Goal: Task Accomplishment & Management: Use online tool/utility

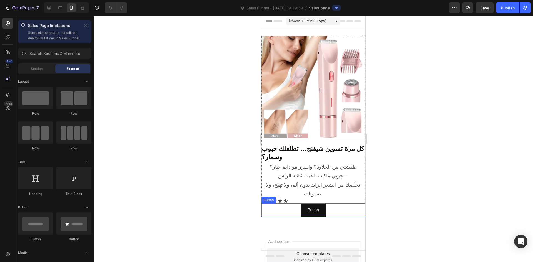
click at [262, 204] on div "Button Button" at bounding box center [313, 211] width 104 height 14
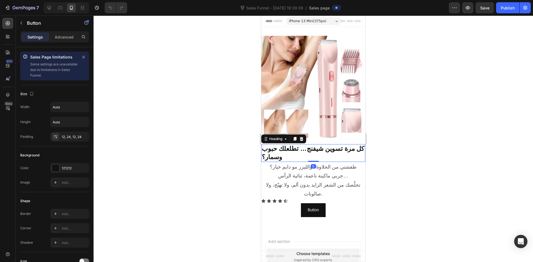
click at [262, 146] on strong "كل مرة تسوين شيفنج… تطلعلك حبوب وسمار؟" at bounding box center [313, 153] width 102 height 16
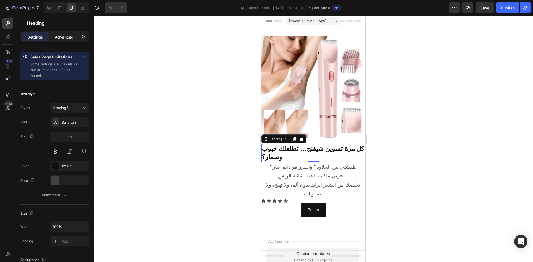
click at [59, 34] on p "Advanced" at bounding box center [64, 37] width 19 height 6
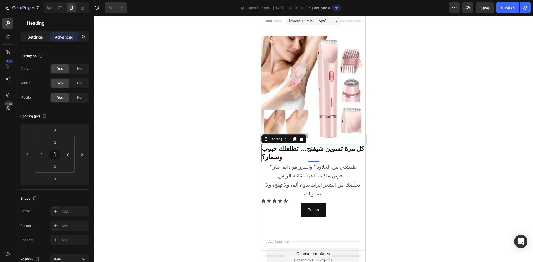
click at [30, 38] on p "Settings" at bounding box center [35, 37] width 16 height 6
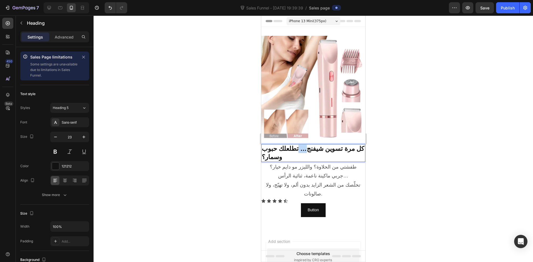
click at [262, 147] on strong "كل مرة تسوين شيفنج… تطلعلك حبوب وسمار؟" at bounding box center [313, 153] width 102 height 16
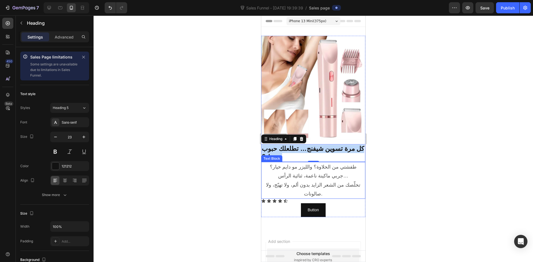
click at [262, 163] on p "طفشتي من الحلاوة؟ والليزر مو دايم خيار؟ جربي ماكينة ناعمة، ثنائية الرأس… تخلّصك…" at bounding box center [313, 181] width 103 height 36
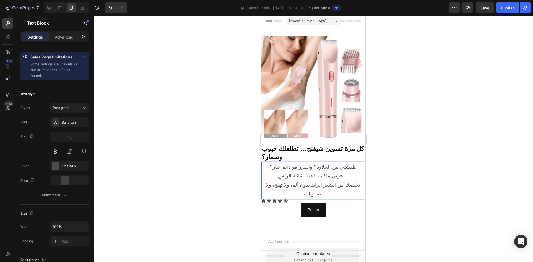
click at [262, 167] on p "طفشتي من الحلاوة؟ والليزر مو دايم خيار؟ جربي ماكينة ناعمة، ثنائية الرأس… تخلّصك…" at bounding box center [313, 181] width 103 height 36
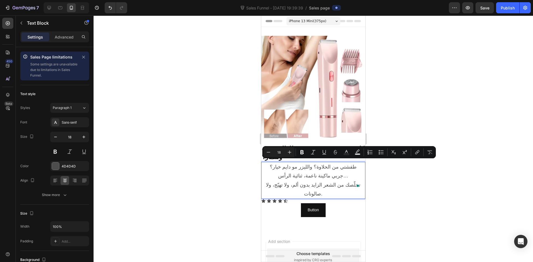
click at [262, 171] on p "طفشتي من الحلاوة؟ والليزر مو دايم خيار؟ جربي ماكينة ناعمة، ثنائية الرأس… تخلّصك…" at bounding box center [313, 181] width 103 height 36
drag, startPoint x: 263, startPoint y: 172, endPoint x: 344, endPoint y: 162, distance: 81.4
click at [262, 163] on p "طفشتي من الحلاوة؟ والليزر مو دايم خيار؟ جربي ماكينة ناعمة، ثنائية الرأس… تخلّصك…" at bounding box center [313, 181] width 103 height 36
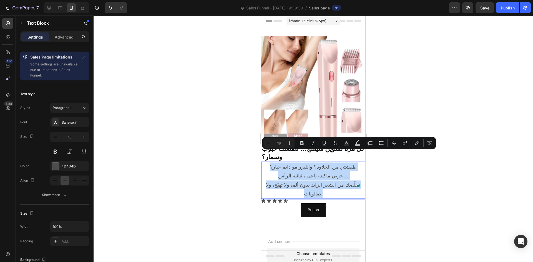
copy p "طفشتي من الحلاوة؟ والليزر مو دايم خيار؟ جربي ماكينة ناعمة، ثنائية الرأس… تخلّصك…"
